Goal: Find specific page/section: Find specific page/section

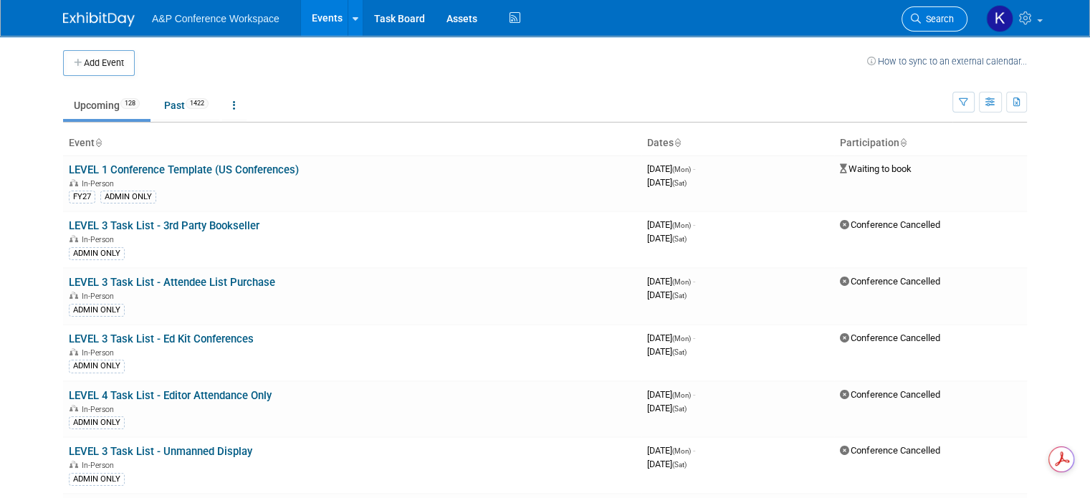
click at [954, 16] on span "Search" at bounding box center [937, 19] width 33 height 11
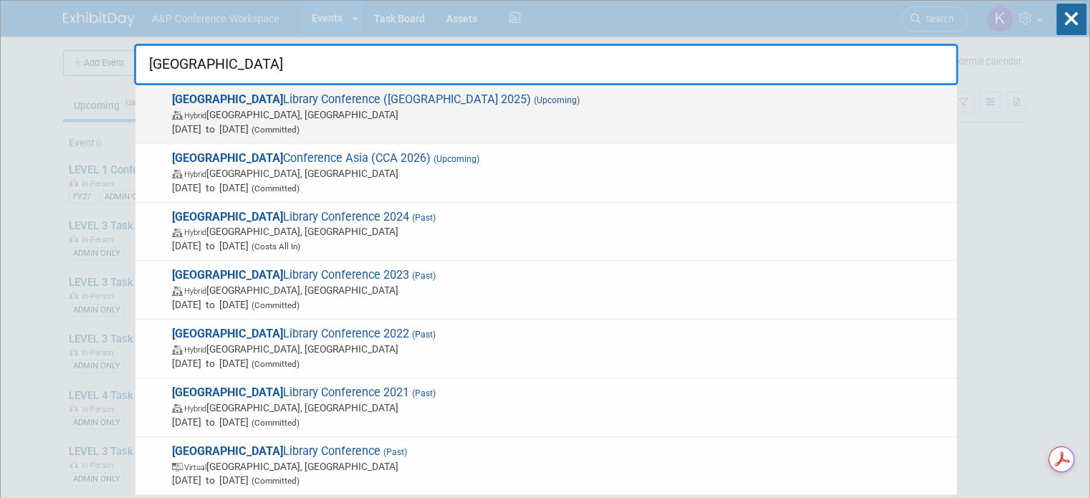
type input "[GEOGRAPHIC_DATA]"
click at [415, 108] on span "Hybrid Charleston, SC" at bounding box center [561, 115] width 778 height 14
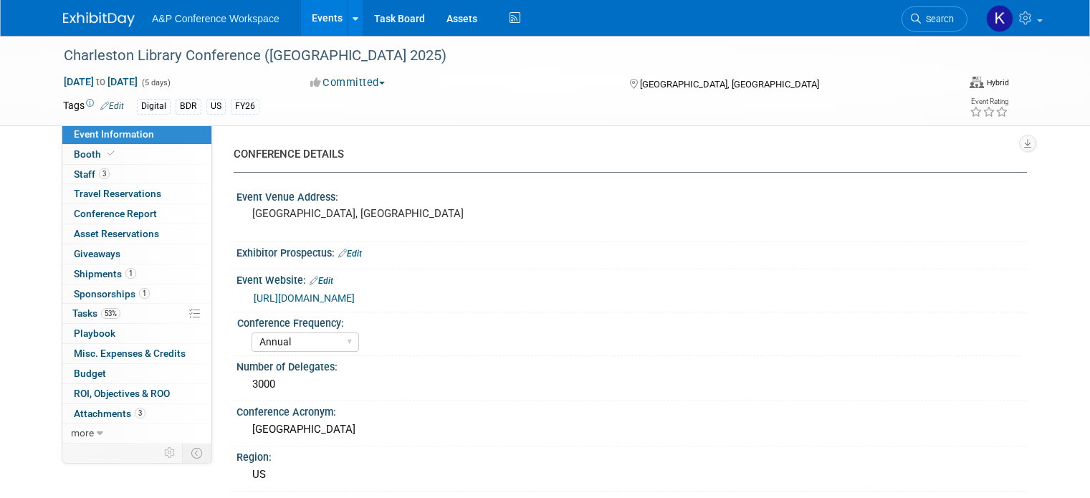
select select "Annual"
select select "Level 1"
select select "In-Person Booth"
select select "Libraries"
select select "Bloomsbury Digital Resources"
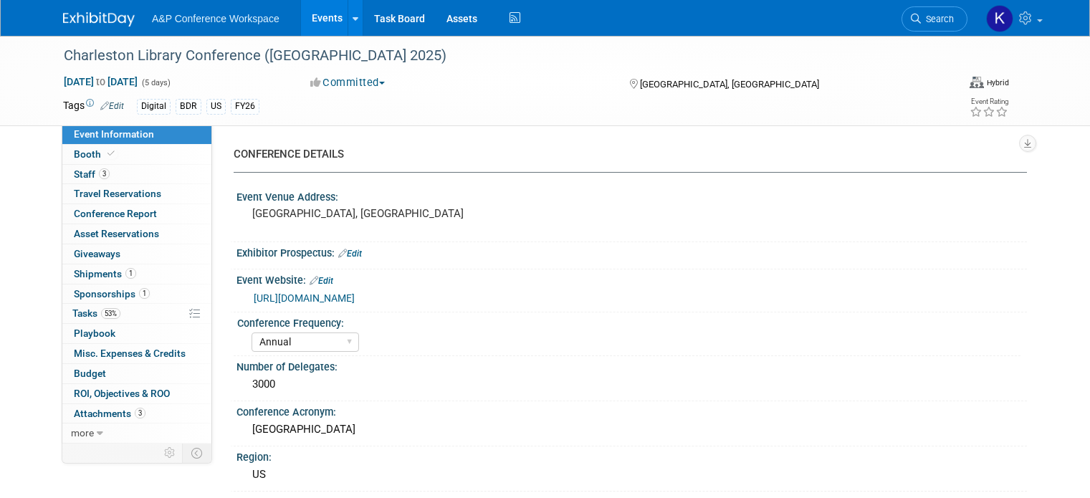
select select "[PERSON_NAME]"
select select "BDR Product Awareness and Trial Generation​"
